Goal: Information Seeking & Learning: Learn about a topic

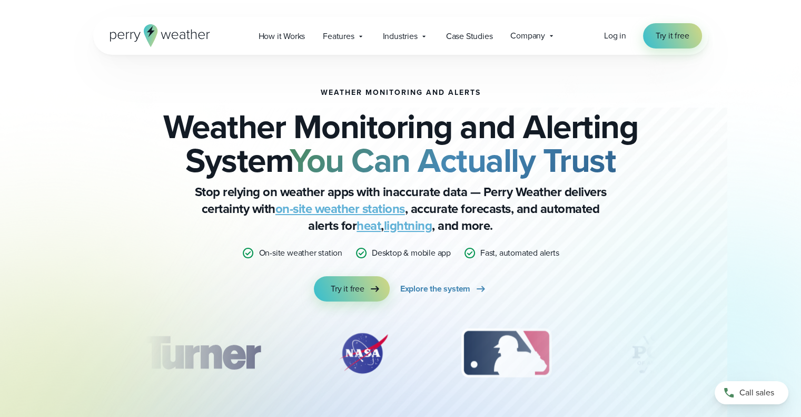
click at [32, 246] on div "Weather Monitoring and Alerts Weather Monitoring and Alerting System You Can Ac…" at bounding box center [401, 243] width 758 height 376
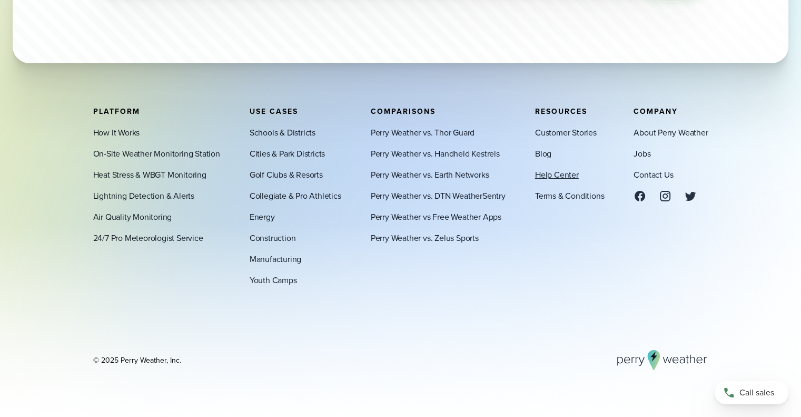
scroll to position [3697, 0]
click at [641, 154] on link "Jobs" at bounding box center [642, 153] width 17 height 13
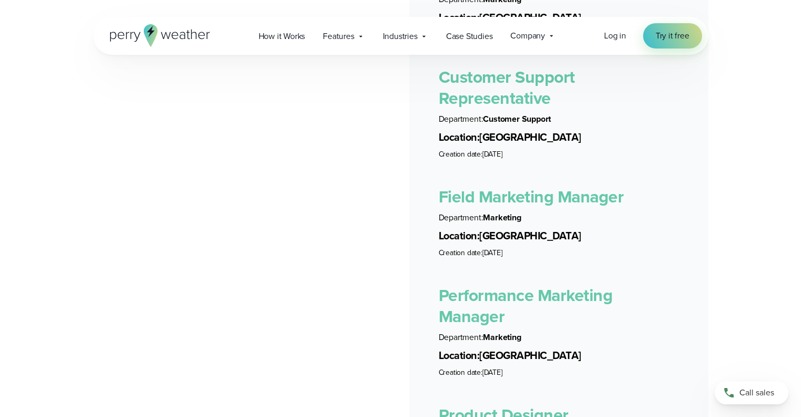
scroll to position [2265, 0]
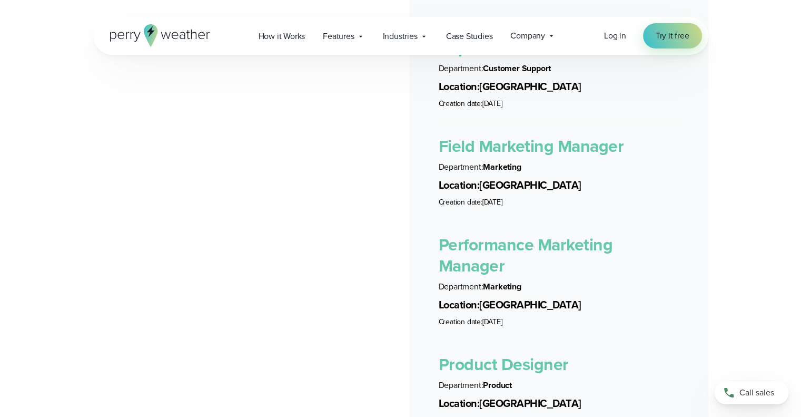
click at [459, 232] on link "Performance Marketing Manager" at bounding box center [526, 255] width 174 height 46
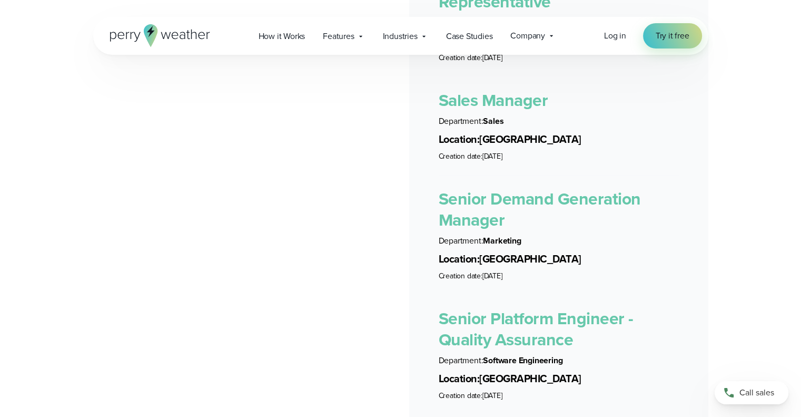
scroll to position [2831, 0]
